Goal: Navigation & Orientation: Locate item on page

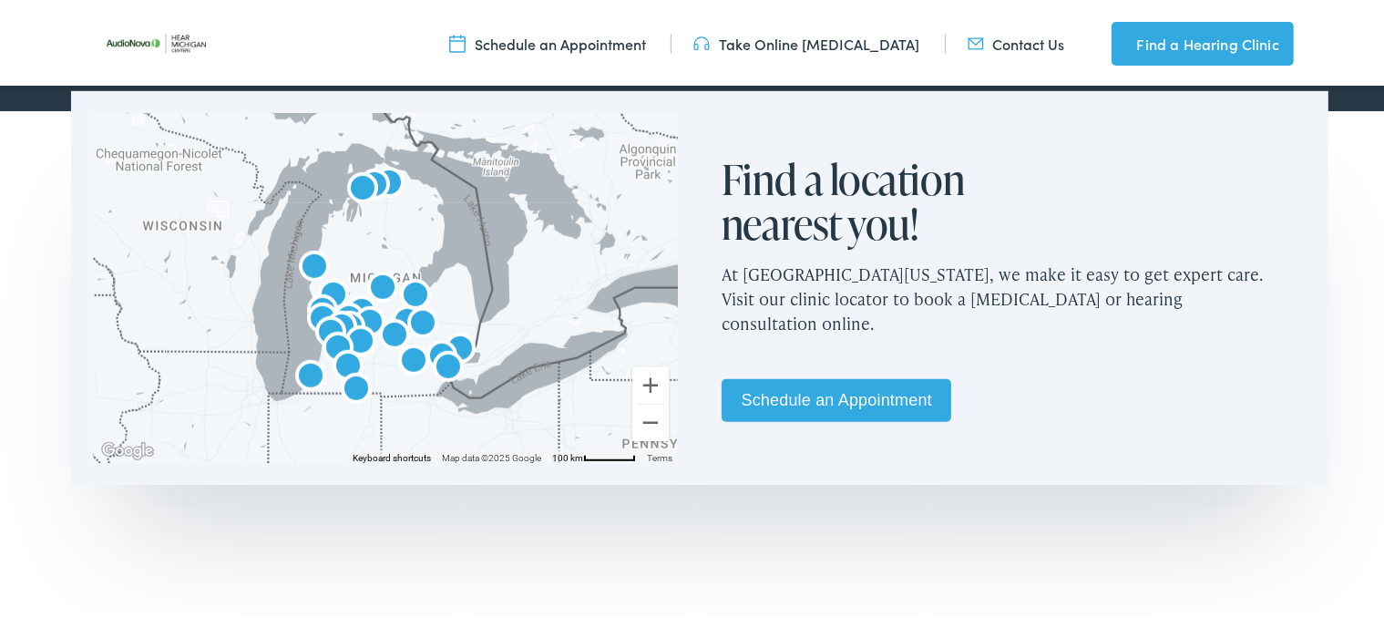
scroll to position [1068, 0]
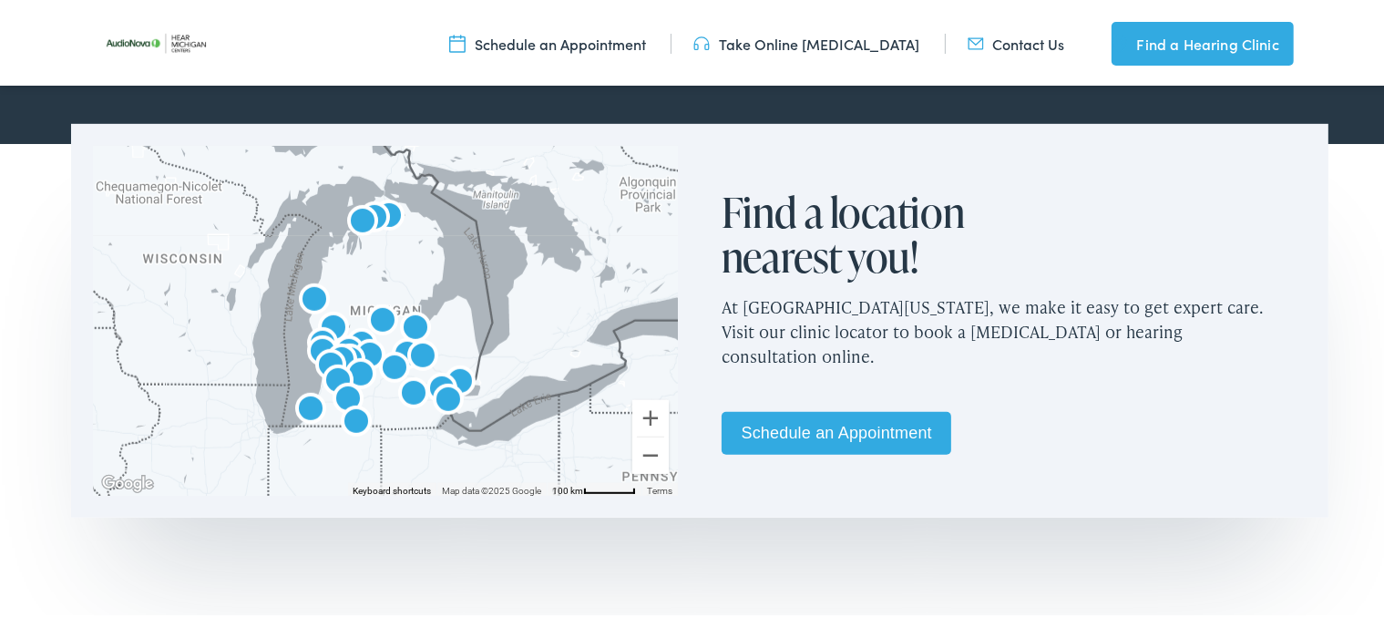
click at [348, 415] on img "AudioNova" at bounding box center [356, 420] width 44 height 44
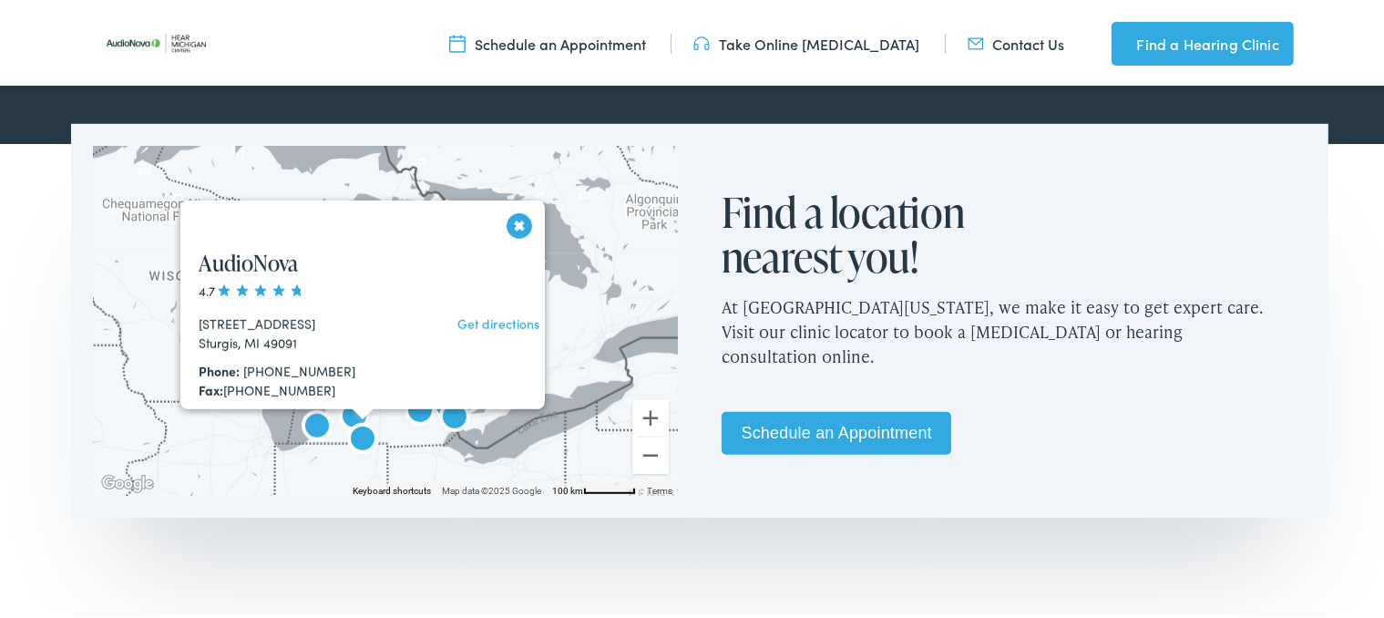
click at [259, 286] on span at bounding box center [258, 287] width 86 height 12
click at [507, 220] on button "Close" at bounding box center [520, 222] width 32 height 32
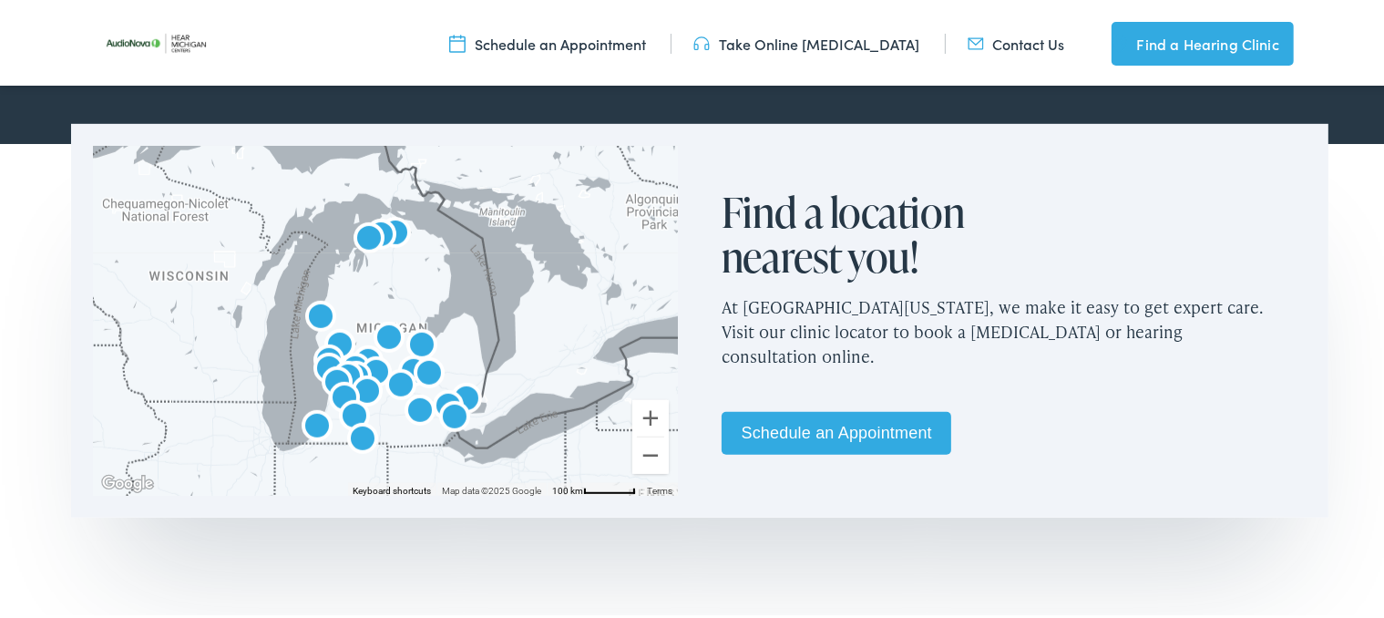
click at [347, 407] on img "AudioNova" at bounding box center [355, 415] width 44 height 44
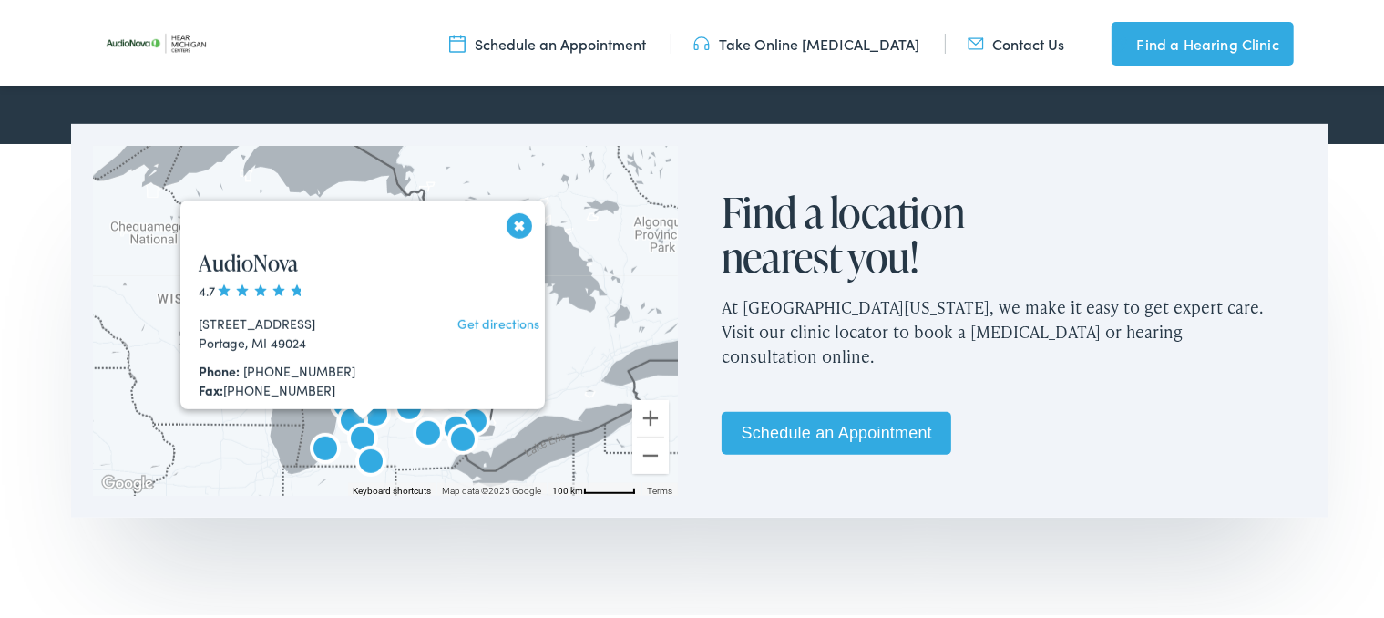
click at [358, 456] on img "AudioNova" at bounding box center [371, 460] width 44 height 44
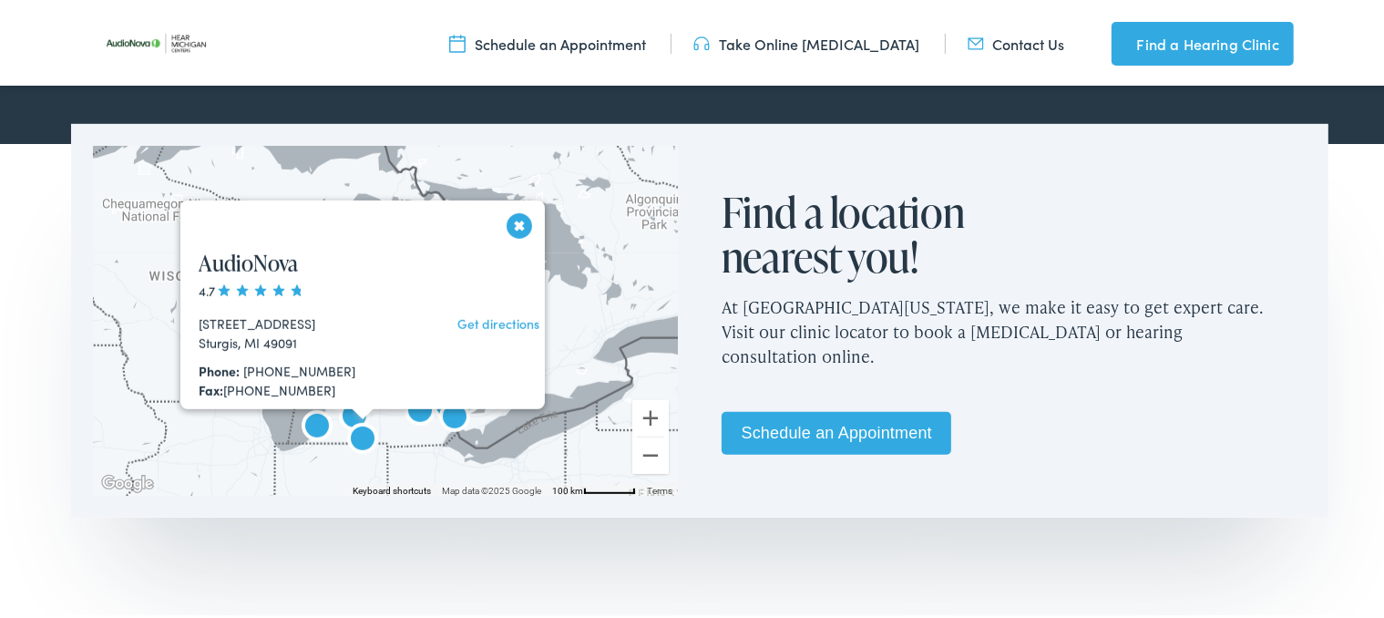
click at [414, 405] on img "AudioNova" at bounding box center [420, 409] width 44 height 44
click at [508, 220] on button "Close" at bounding box center [520, 222] width 32 height 32
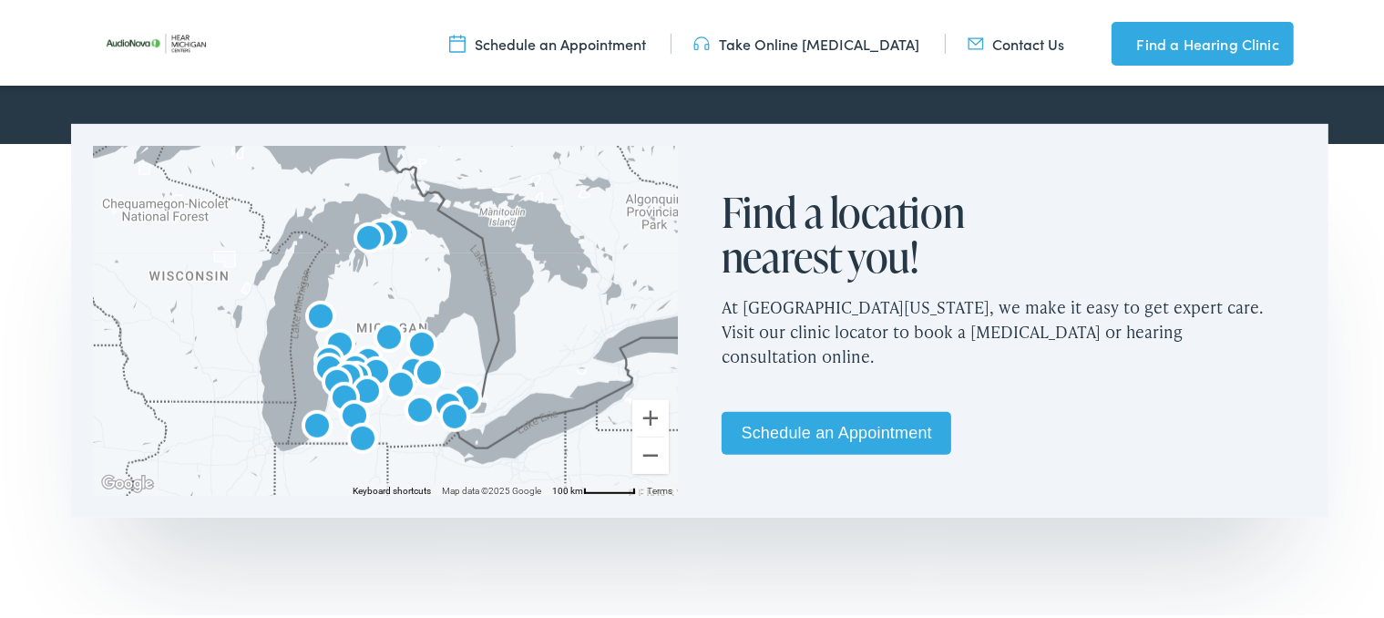
click at [410, 405] on img "AudioNova" at bounding box center [420, 409] width 44 height 44
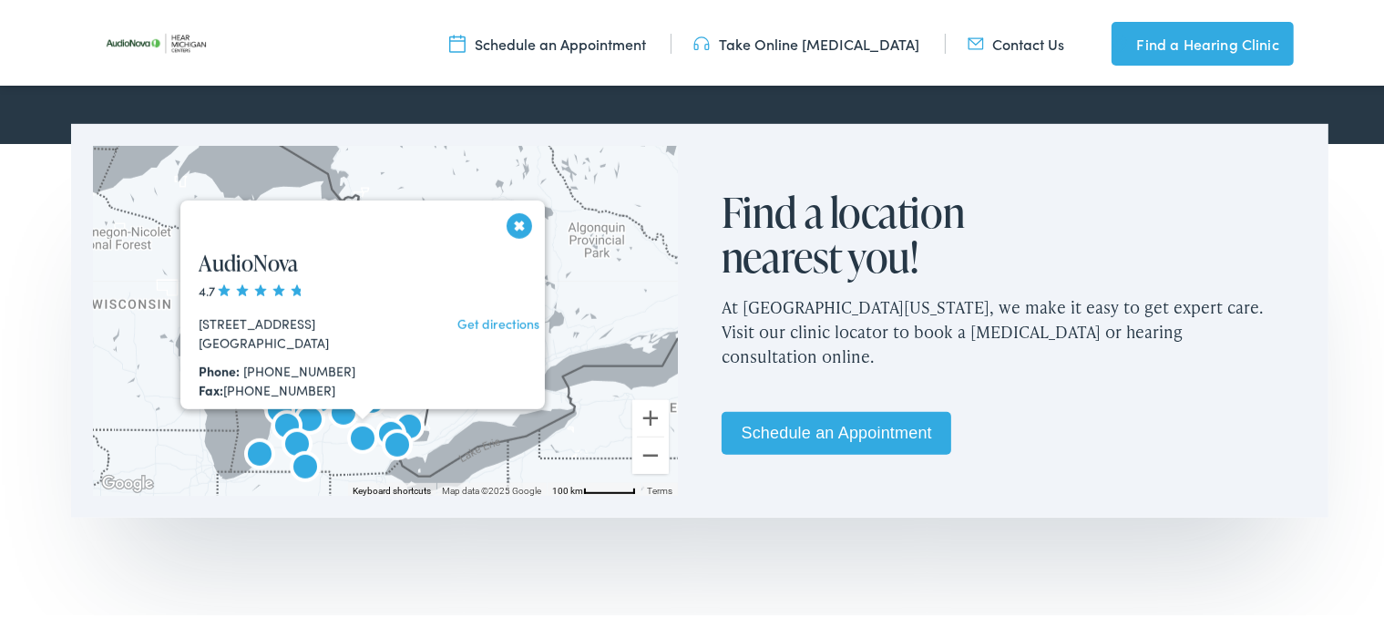
drag, startPoint x: 506, startPoint y: 220, endPoint x: 494, endPoint y: 223, distance: 12.2
click at [505, 220] on button "Close" at bounding box center [520, 222] width 32 height 32
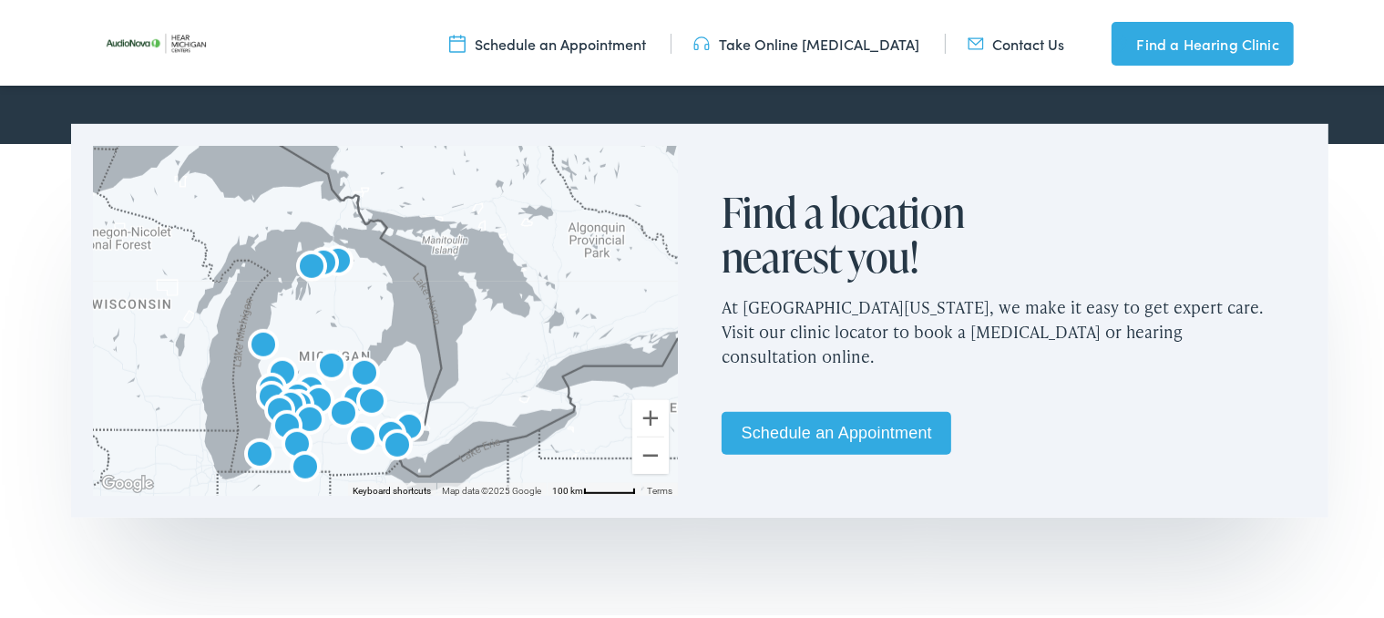
click at [302, 413] on img "AudioNova" at bounding box center [310, 418] width 44 height 44
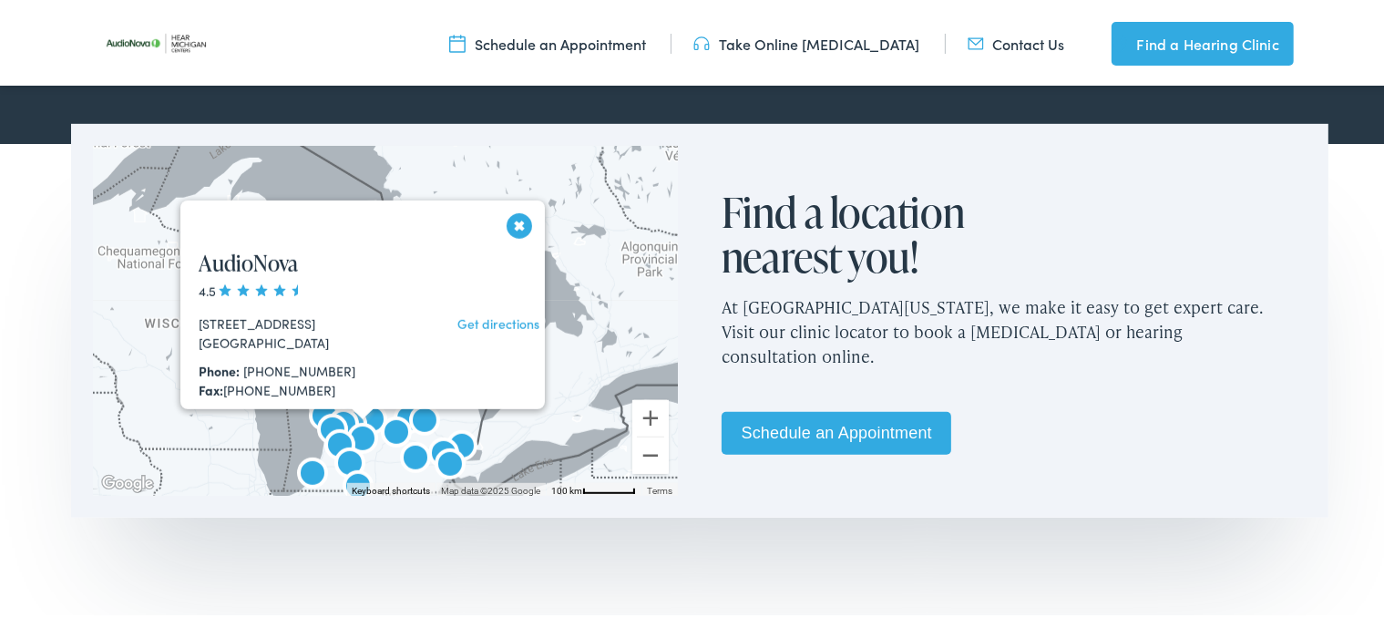
click at [514, 223] on button "Close" at bounding box center [520, 222] width 32 height 32
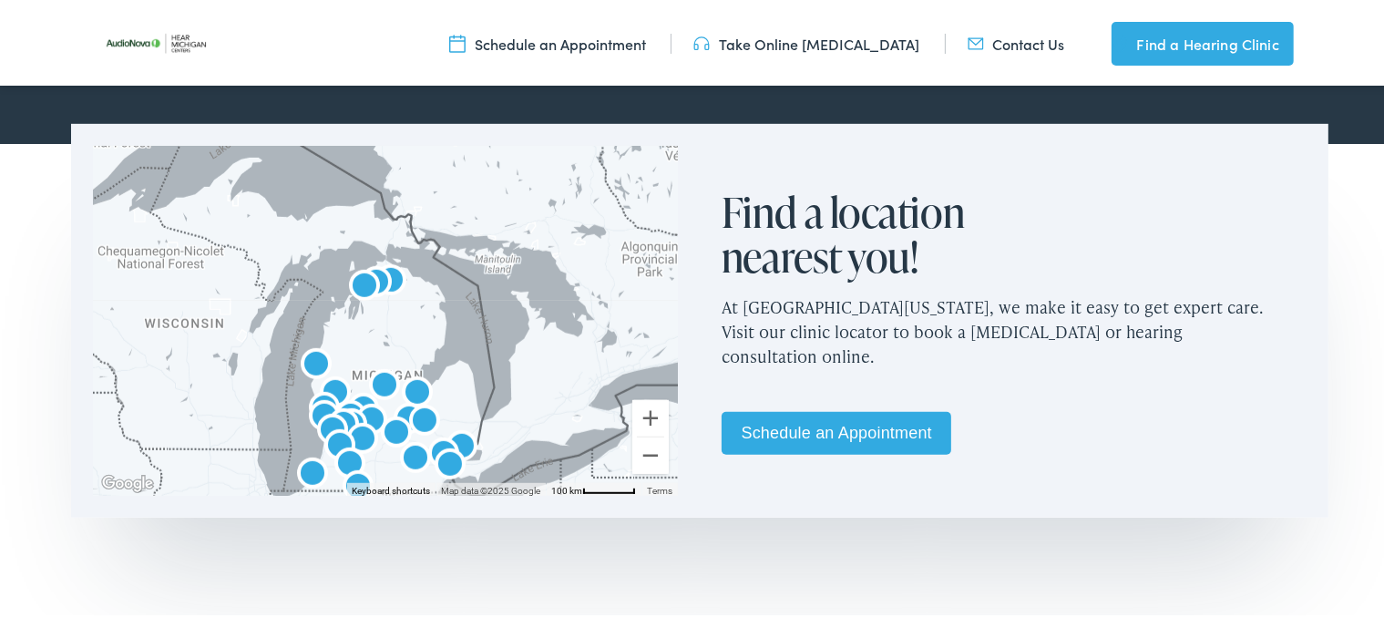
click at [405, 453] on img "AudioNova" at bounding box center [416, 457] width 44 height 44
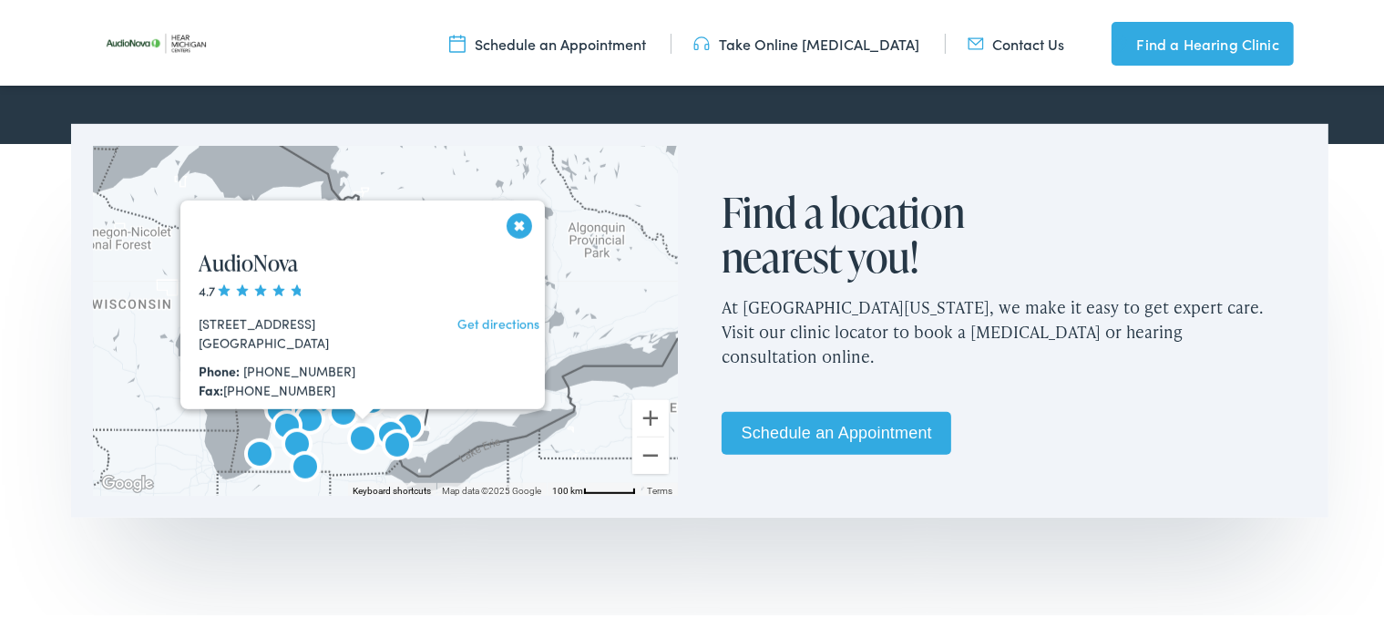
click at [511, 222] on button "Close" at bounding box center [520, 222] width 32 height 32
